Goal: Task Accomplishment & Management: Manage account settings

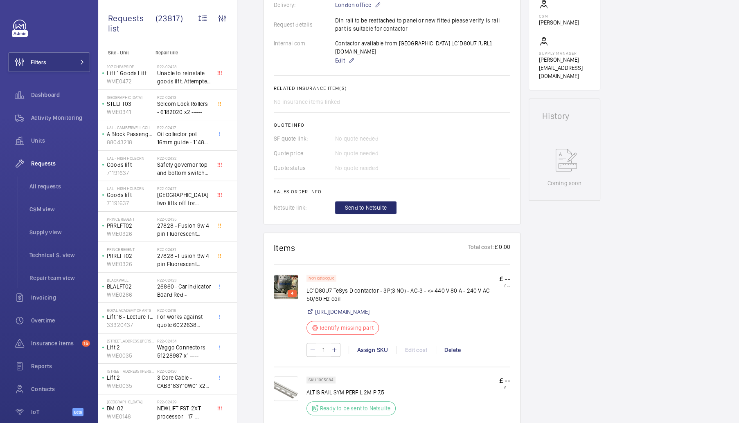
scroll to position [309, 0]
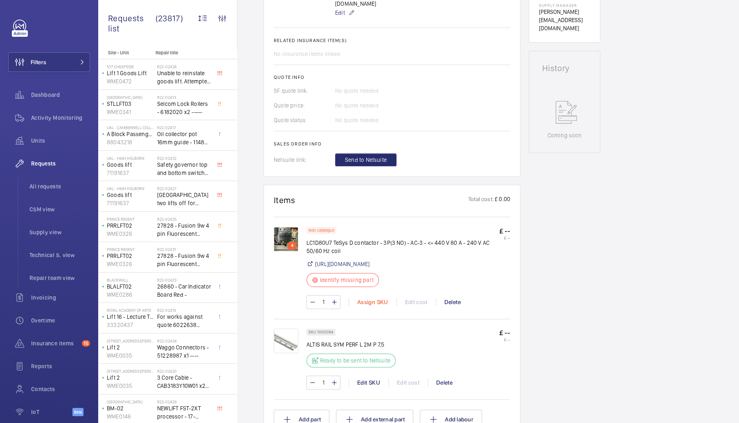
click at [365, 306] on div "Assign SKU" at bounding box center [372, 302] width 48 height 8
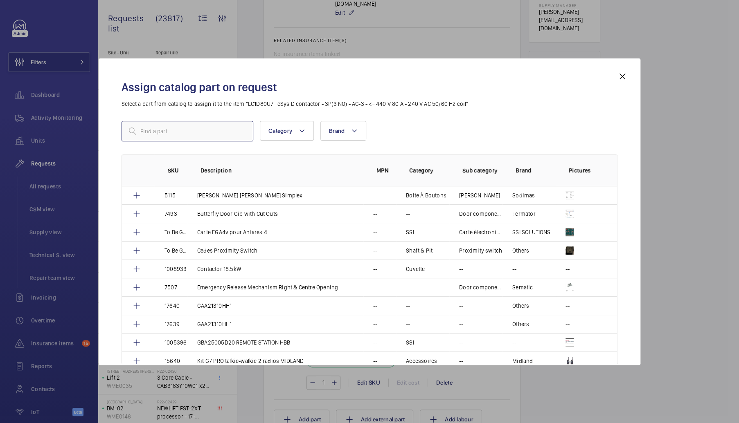
click at [155, 126] on input "text" at bounding box center [187, 131] width 132 height 20
paste input "1010328"
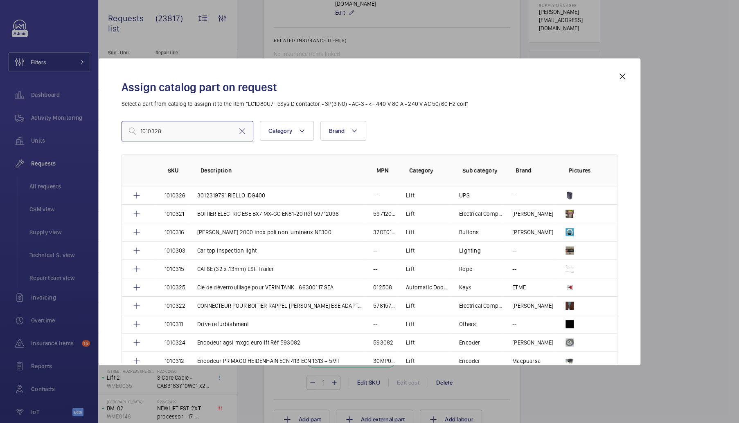
type input "1010328"
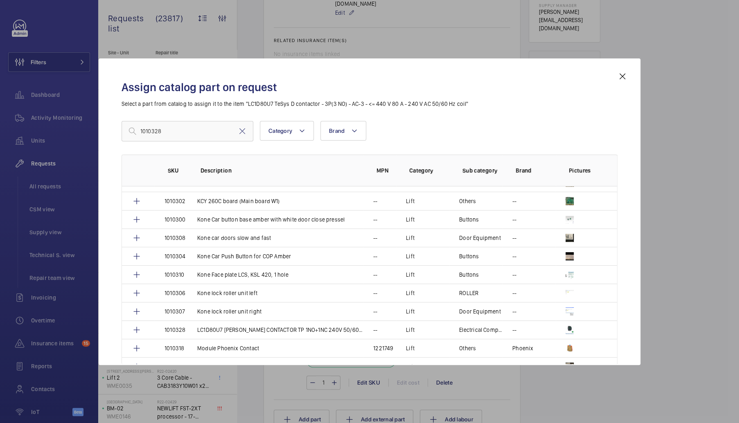
scroll to position [218, 0]
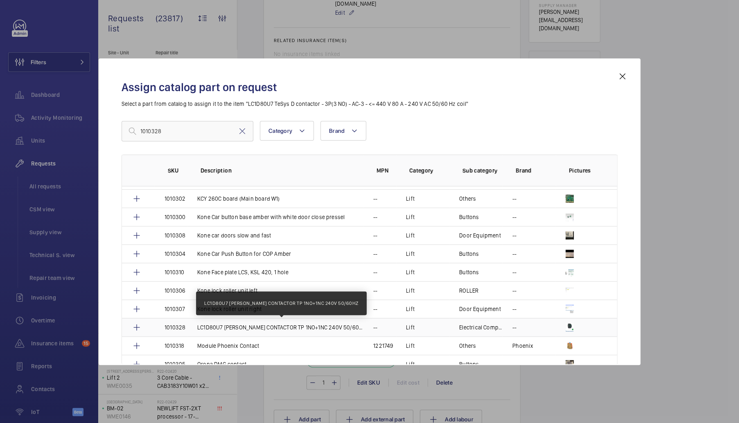
click at [289, 329] on p "LC1D80U7 SCHNEIDER KD CONTACTOR TP 1NO+1NC 240V 50/60HZ" at bounding box center [280, 328] width 166 height 8
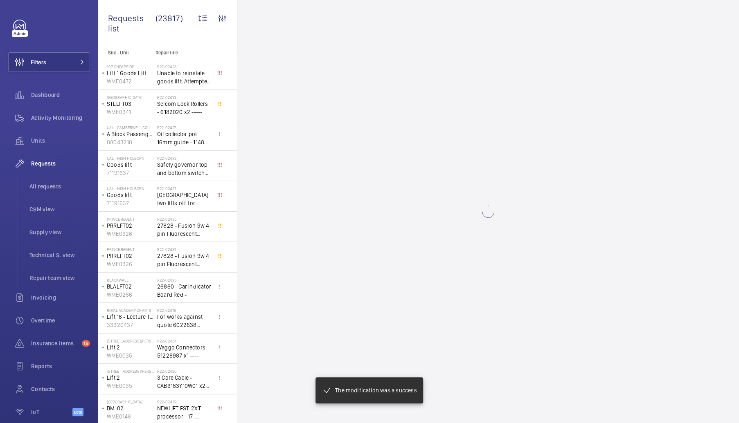
click at [289, 329] on div at bounding box center [369, 246] width 496 height 276
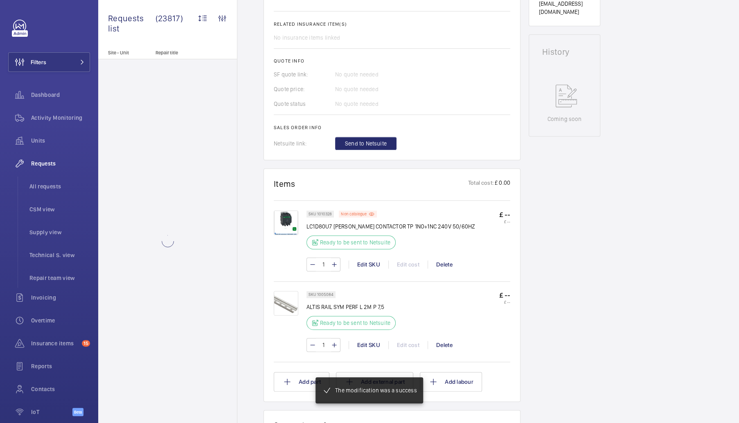
scroll to position [334, 0]
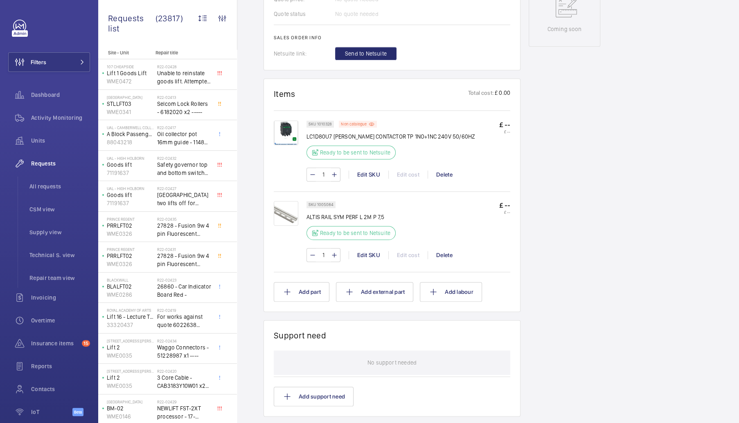
scroll to position [414, 0]
drag, startPoint x: 335, startPoint y: 214, endPoint x: 306, endPoint y: 211, distance: 30.0
click at [306, 211] on div "SKU 1005084 ALTIS RAIL SYM PERF L 2M P 7,5 Ready to be sent to Netsuite £ -- £ …" at bounding box center [392, 236] width 236 height 69
copy div "SKU 1005084"
click at [331, 207] on p "SKU 1005084" at bounding box center [320, 206] width 25 height 3
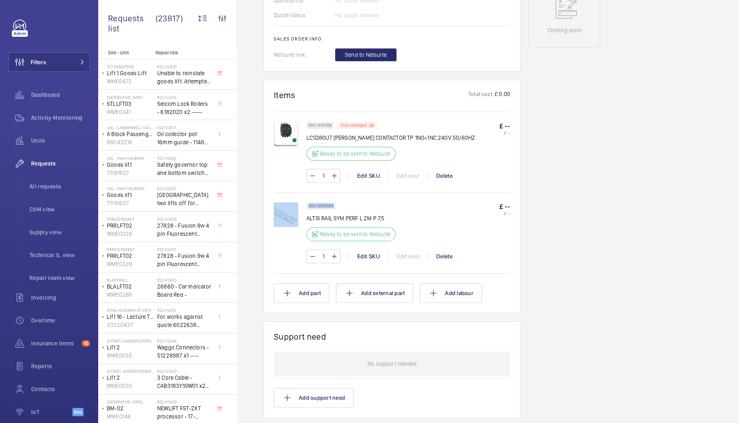
click at [324, 209] on div "SKU 1005084" at bounding box center [320, 205] width 29 height 7
drag, startPoint x: 334, startPoint y: 210, endPoint x: 317, endPoint y: 212, distance: 16.9
click at [317, 209] on div "SKU 1005084" at bounding box center [320, 205] width 29 height 7
copy p "1005084"
click at [362, 261] on div "Edit SKU" at bounding box center [368, 256] width 40 height 8
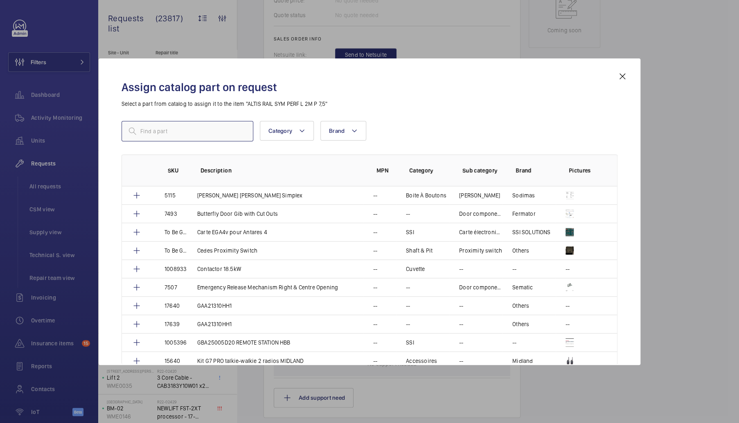
click at [216, 135] on input "text" at bounding box center [187, 131] width 132 height 20
paste input "1005084"
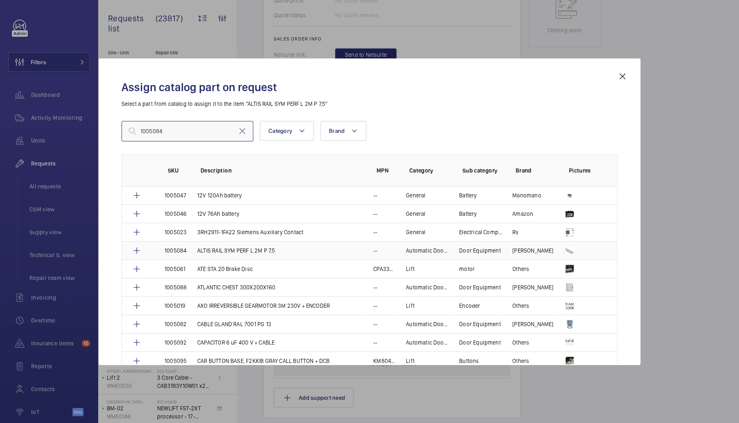
type input "1005084"
click at [187, 246] on td "1005084" at bounding box center [171, 250] width 33 height 18
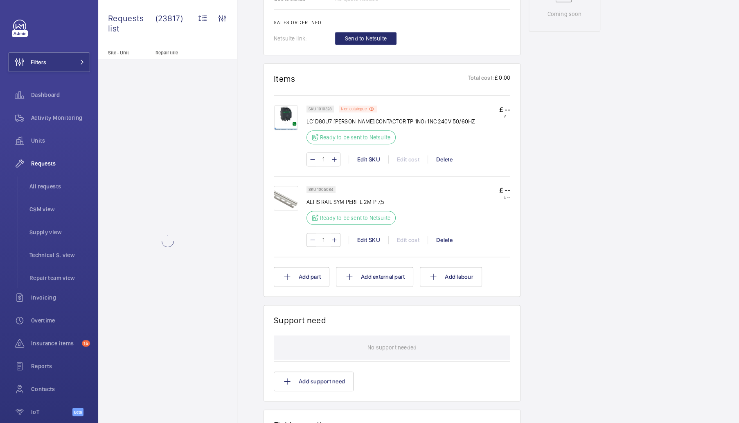
scroll to position [439, 0]
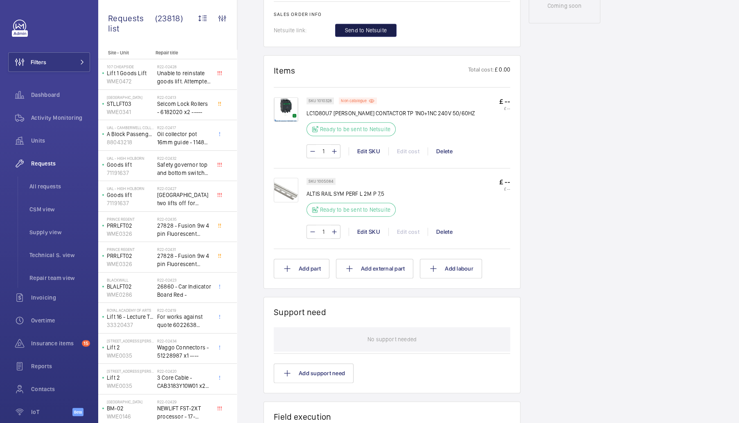
click at [374, 32] on button "Send to Netsuite" at bounding box center [365, 30] width 61 height 13
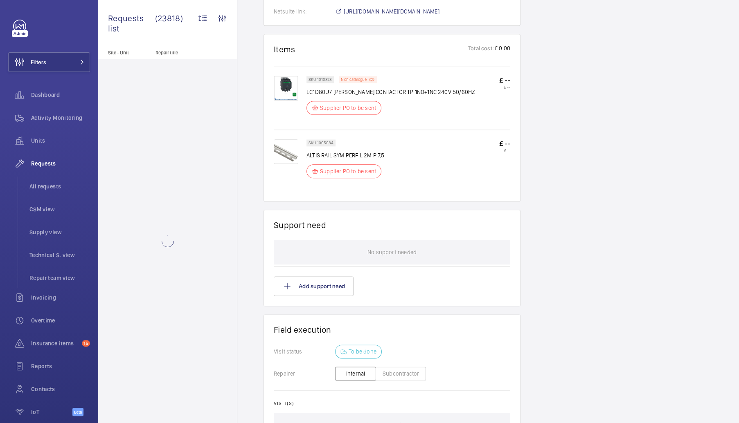
scroll to position [472, 0]
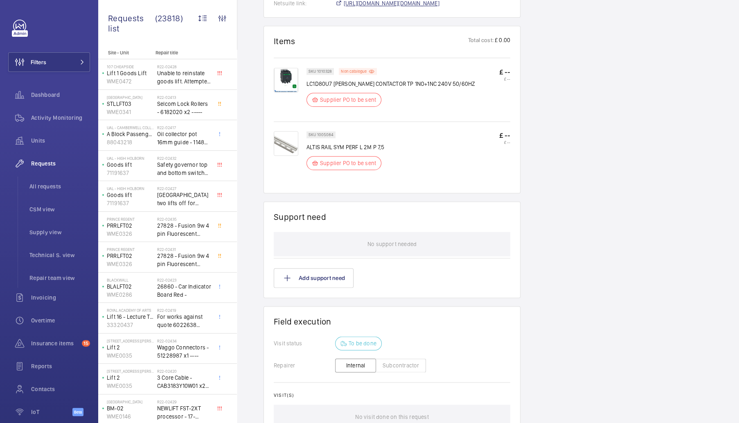
click at [409, 7] on span "https://6461500.app.netsuite.com/app/accounting/transactions/salesord.nl?id=302…" at bounding box center [392, 3] width 96 height 8
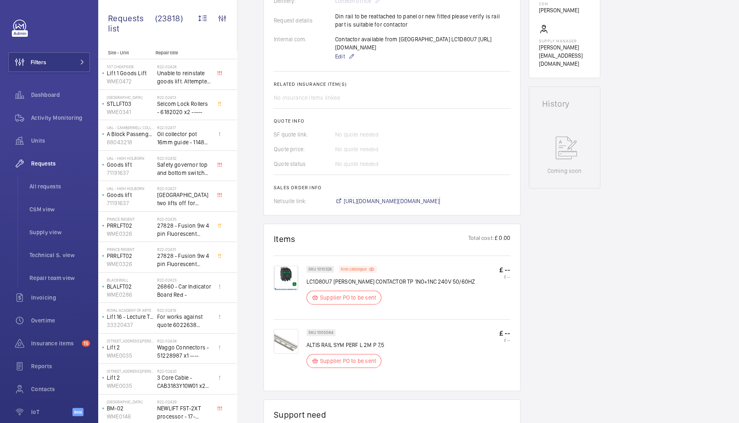
scroll to position [244, 0]
